Goal: Navigation & Orientation: Find specific page/section

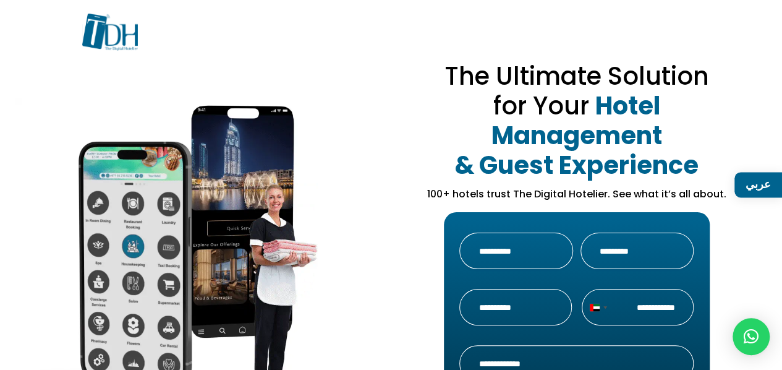
click at [126, 42] on img at bounding box center [110, 32] width 56 height 37
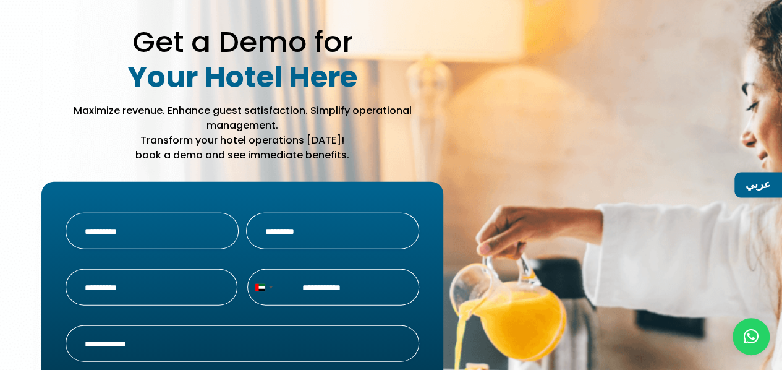
scroll to position [3881, 0]
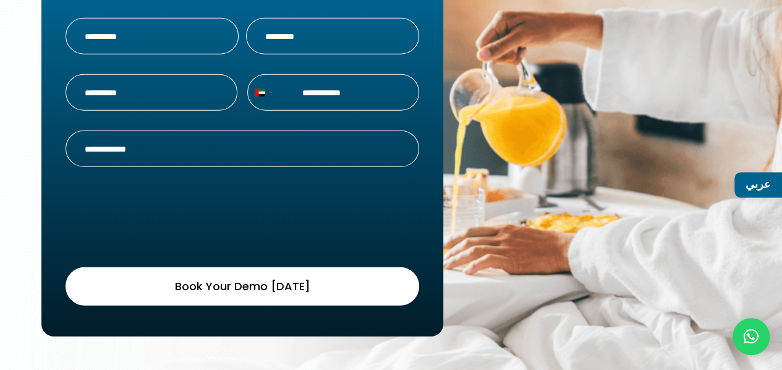
click at [762, 185] on link "عربي" at bounding box center [758, 184] width 48 height 25
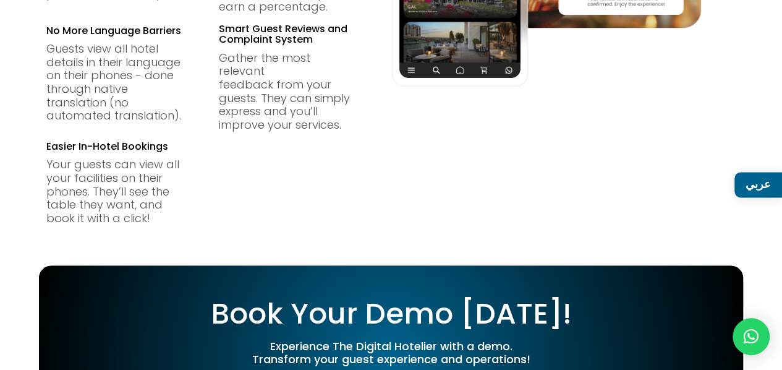
scroll to position [0, 0]
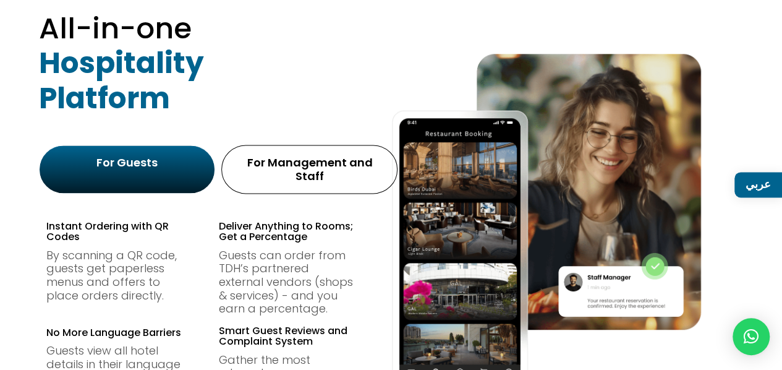
scroll to position [743, 0]
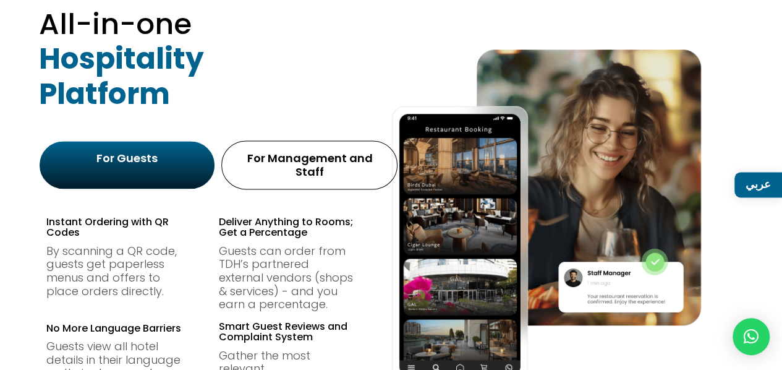
click at [329, 148] on div "For Management and Staff" at bounding box center [309, 164] width 159 height 33
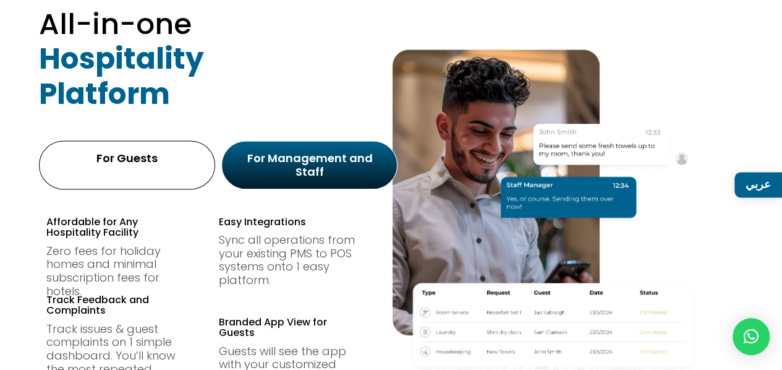
click at [114, 166] on div "For Guests" at bounding box center [127, 164] width 159 height 33
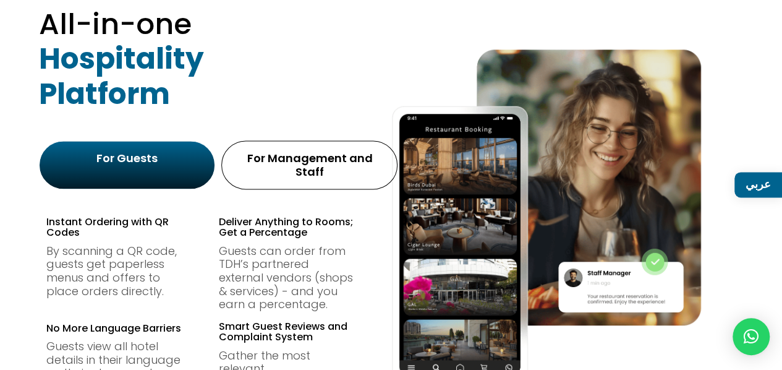
click at [261, 165] on div "For Management and Staff" at bounding box center [309, 164] width 159 height 33
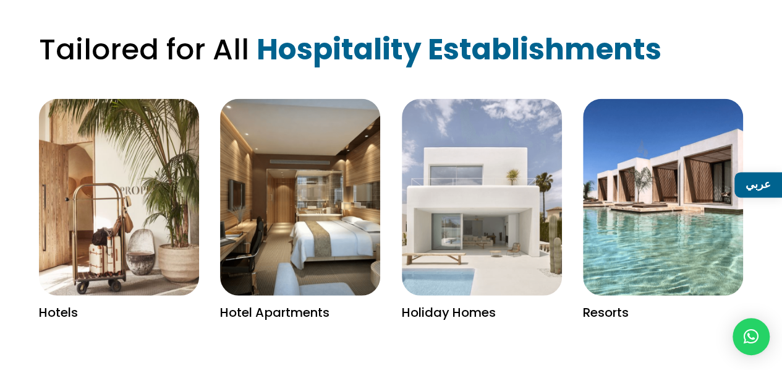
scroll to position [1552, 0]
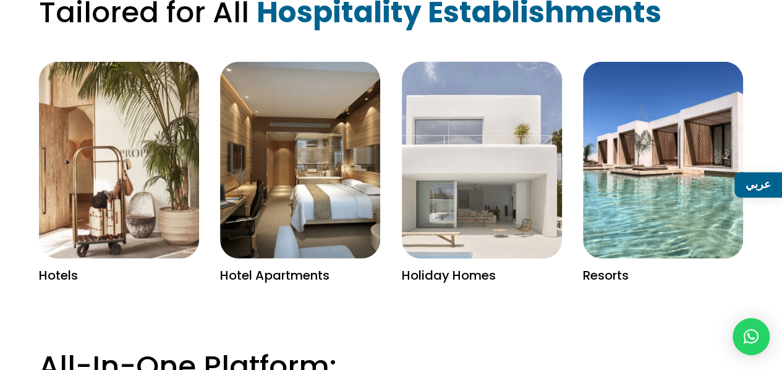
click at [509, 159] on img at bounding box center [482, 160] width 208 height 255
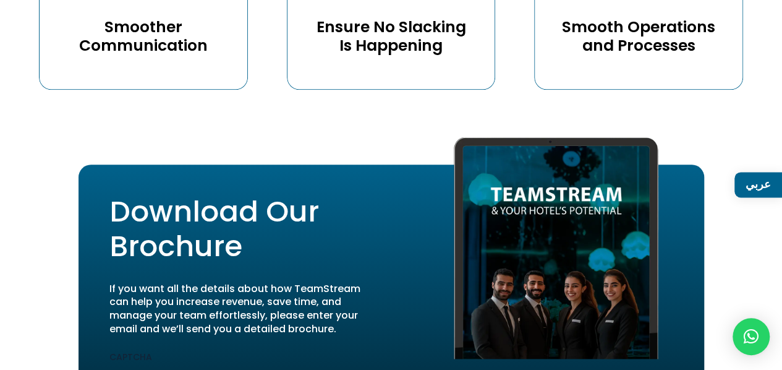
scroll to position [2833, 0]
